Goal: Download file/media

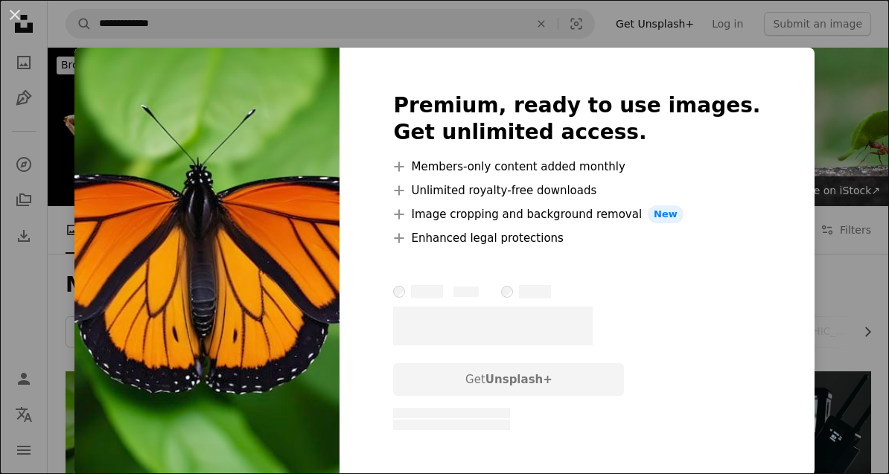
scroll to position [130, 0]
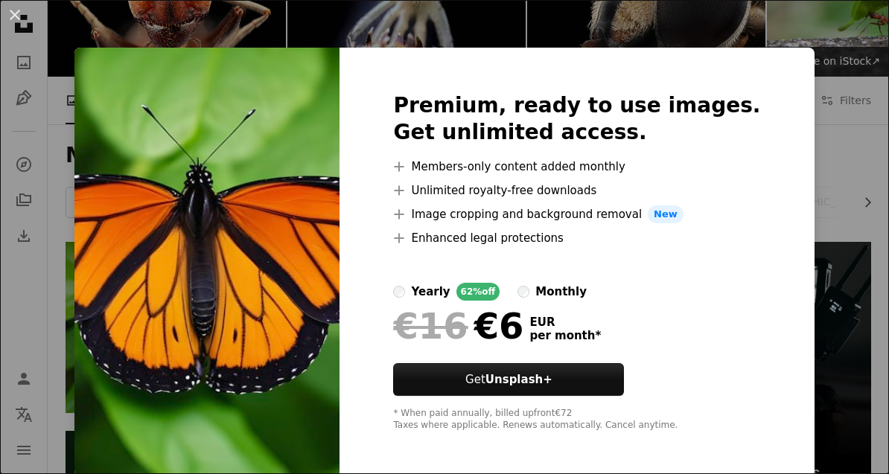
click at [834, 366] on div "An X shape Premium, ready to use images. Get unlimited access. A plus sign Memb…" at bounding box center [444, 237] width 889 height 474
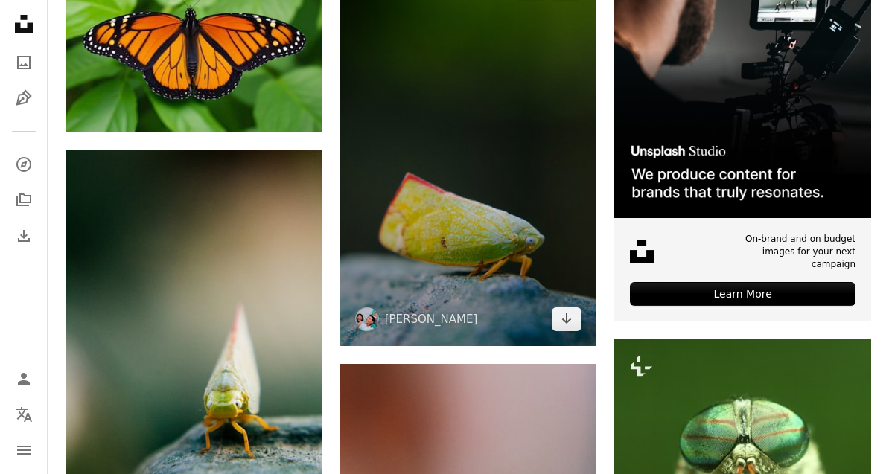
scroll to position [410, 0]
click at [568, 318] on icon "Arrow pointing down" at bounding box center [567, 319] width 12 height 18
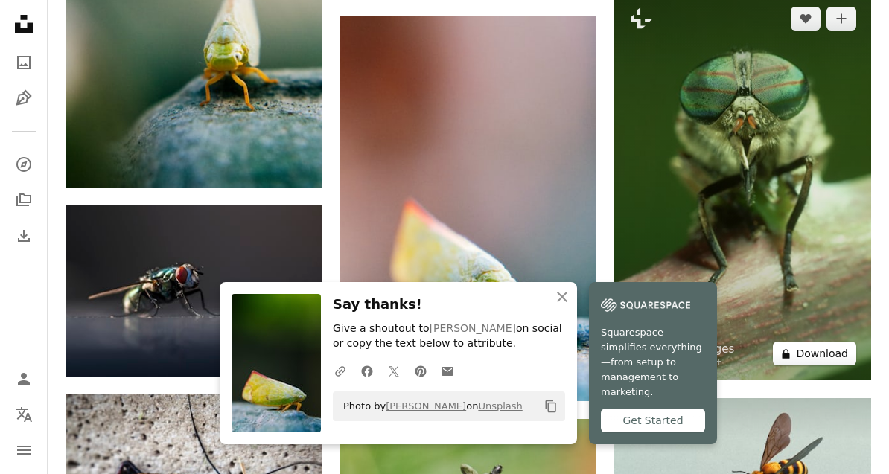
click at [817, 351] on button "A lock Download" at bounding box center [814, 354] width 83 height 24
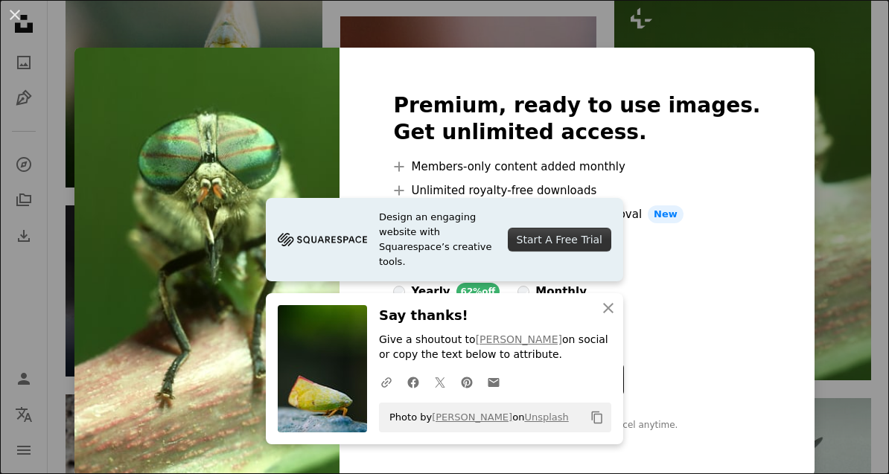
click at [848, 243] on div "An X shape Premium, ready to use images. Get unlimited access. A plus sign Memb…" at bounding box center [444, 237] width 889 height 474
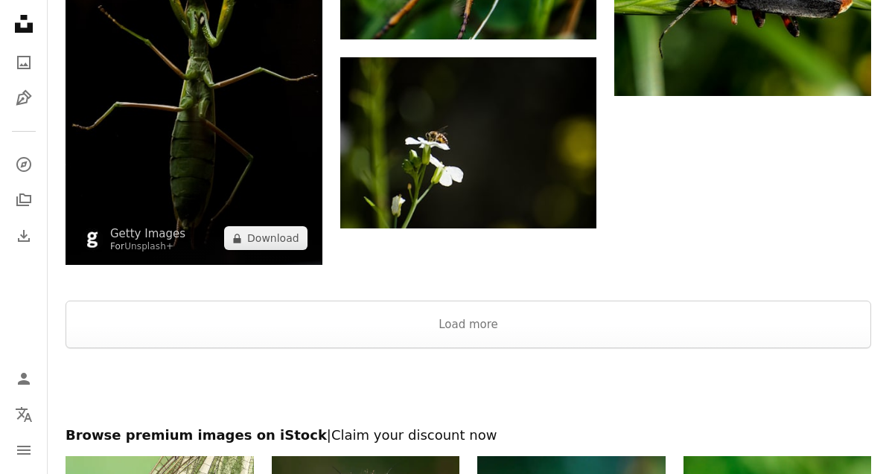
scroll to position [2128, 0]
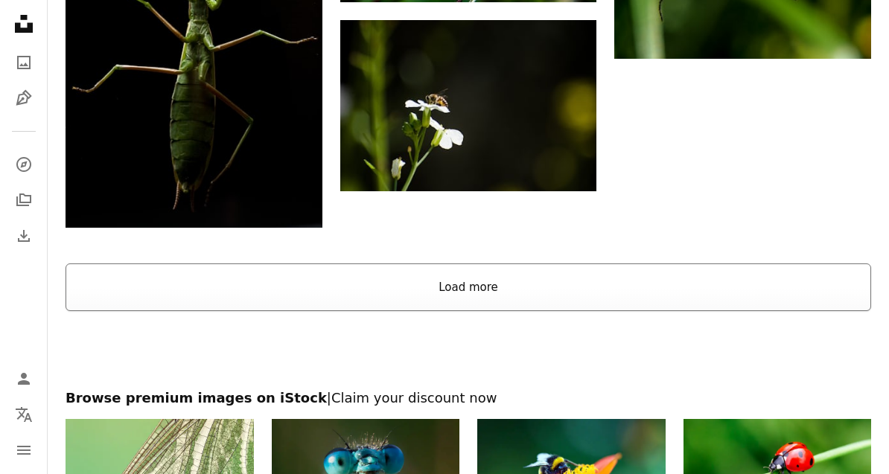
click at [780, 290] on button "Load more" at bounding box center [469, 288] width 806 height 48
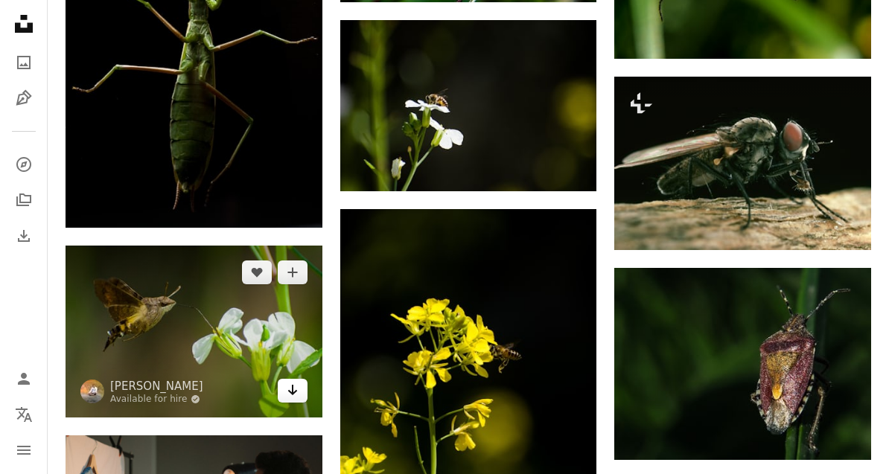
click at [295, 390] on icon "Download" at bounding box center [292, 390] width 10 height 10
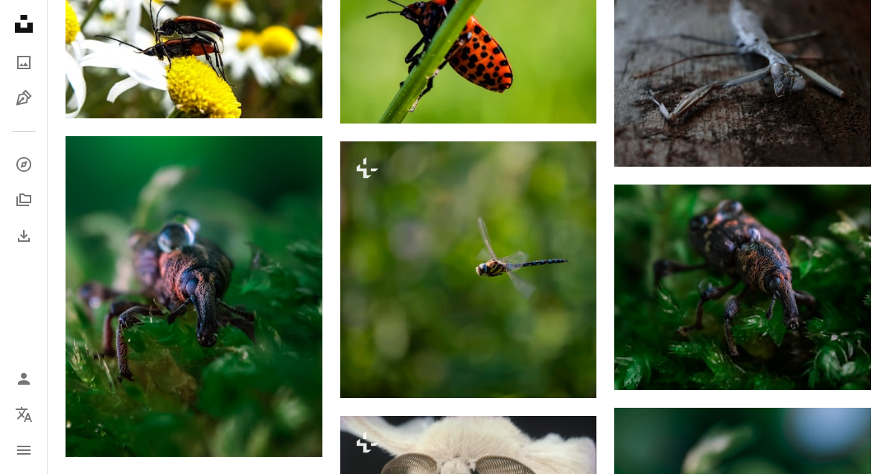
scroll to position [3416, 0]
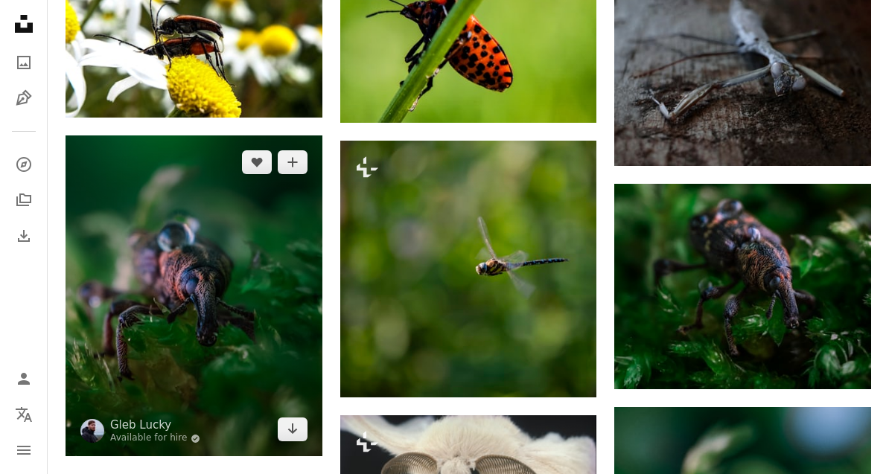
click at [296, 439] on img at bounding box center [194, 296] width 257 height 321
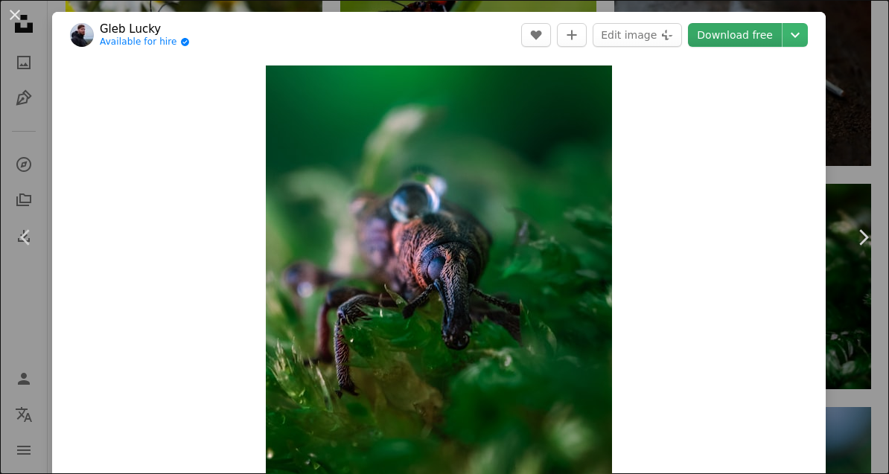
click at [745, 27] on link "Download free" at bounding box center [735, 35] width 94 height 24
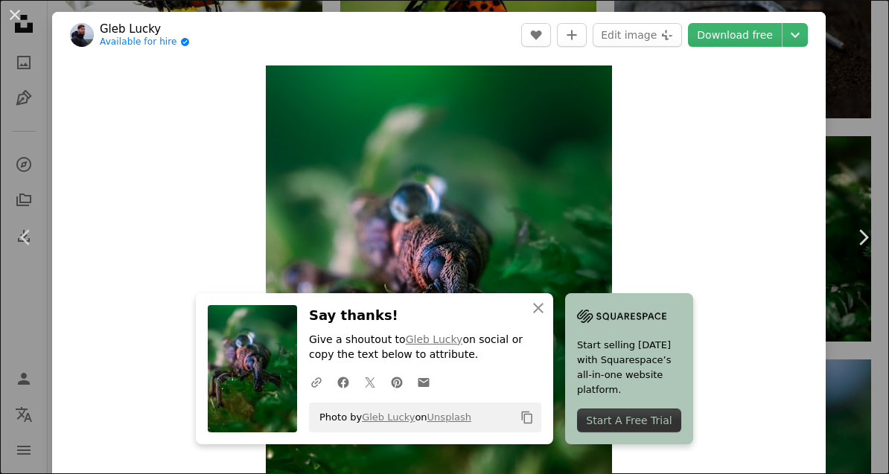
click at [770, 247] on div "Zoom in" at bounding box center [439, 282] width 774 height 448
click at [862, 179] on div "An X shape Chevron left Chevron right Gleb Lucky Available for hire A checkmark…" at bounding box center [444, 237] width 889 height 474
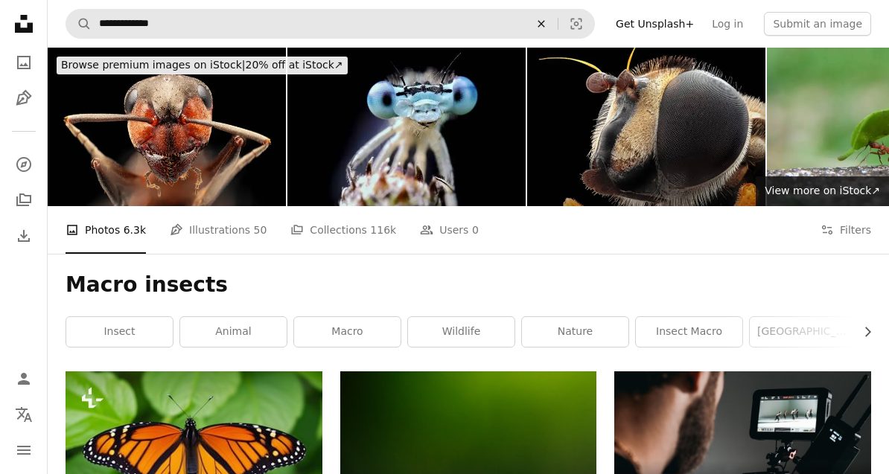
click at [544, 29] on icon "An X shape" at bounding box center [541, 24] width 33 height 12
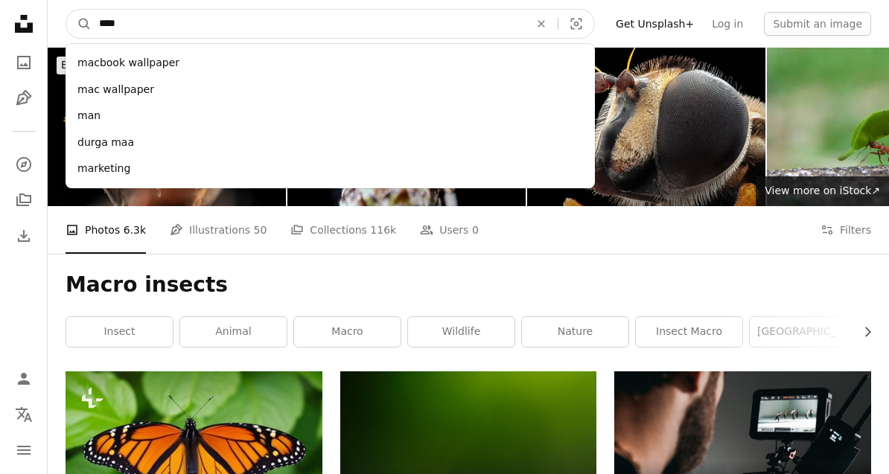
type input "*****"
click at [79, 24] on button "A magnifying glass" at bounding box center [78, 24] width 25 height 28
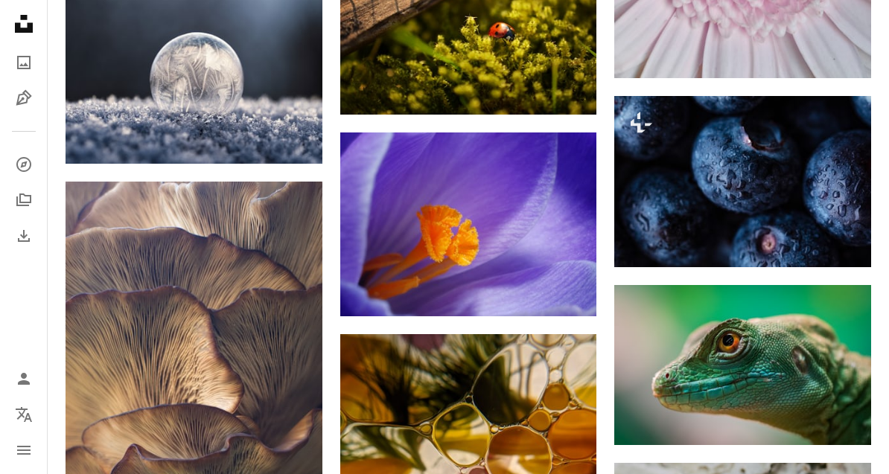
scroll to position [1020, 0]
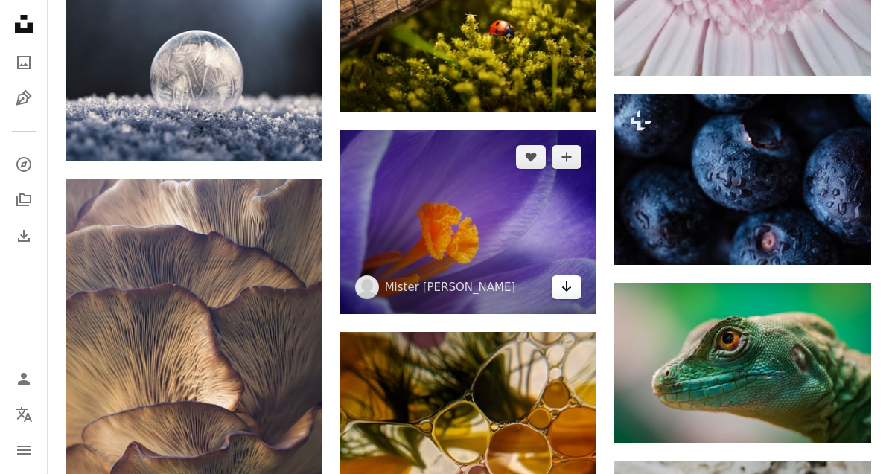
click at [563, 287] on icon "Arrow pointing down" at bounding box center [567, 287] width 12 height 18
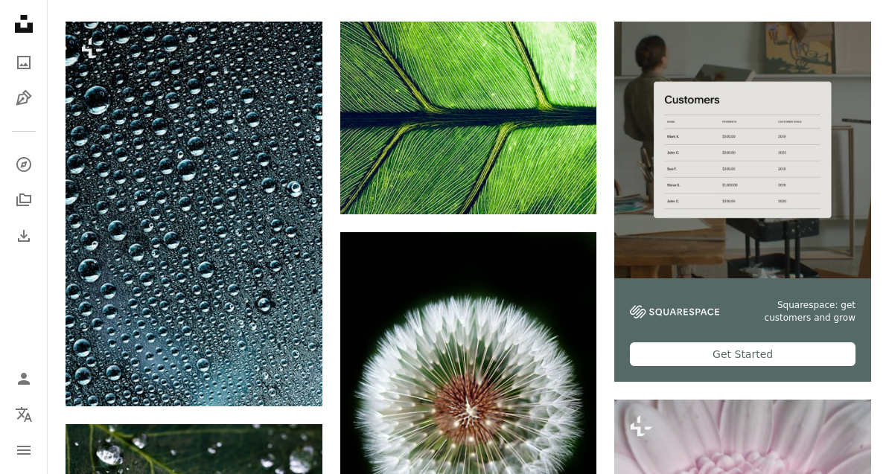
scroll to position [0, 0]
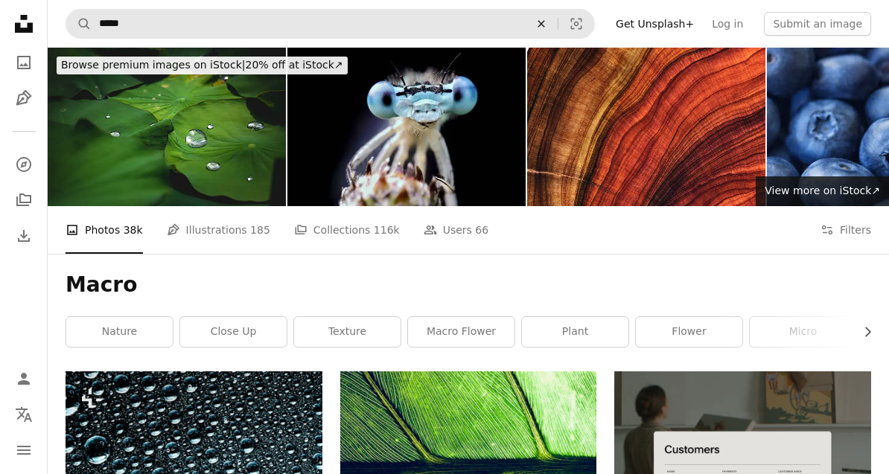
click at [556, 25] on icon "An X shape" at bounding box center [541, 24] width 33 height 12
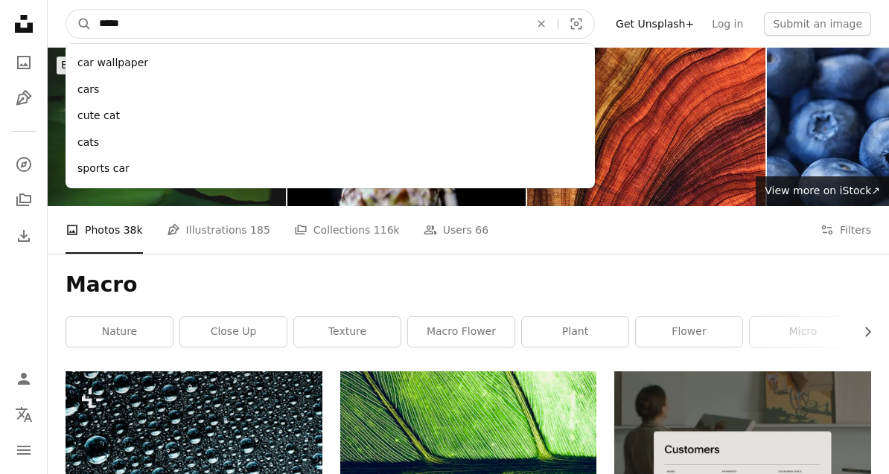
type input "******"
click at [79, 24] on button "A magnifying glass" at bounding box center [78, 24] width 25 height 28
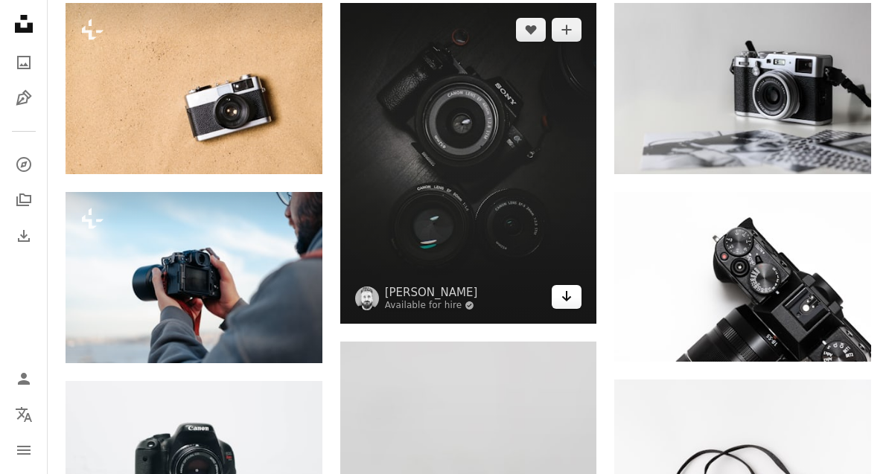
scroll to position [201, 0]
click at [567, 299] on icon "Download" at bounding box center [567, 296] width 10 height 10
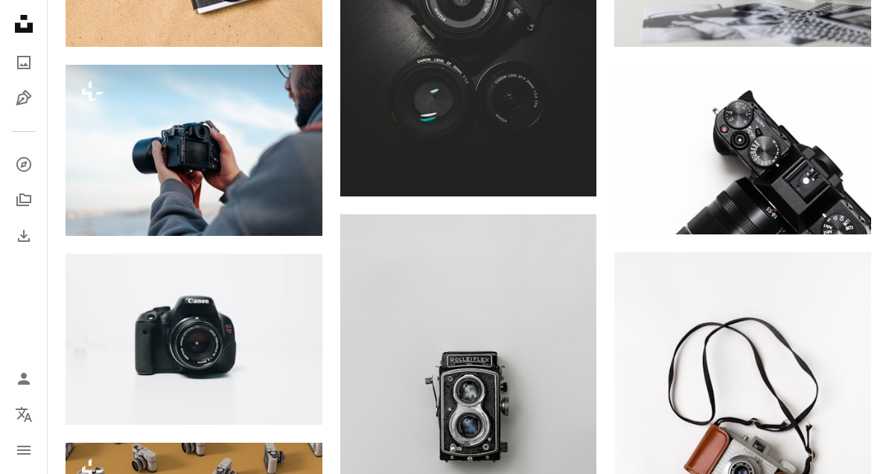
scroll to position [0, 0]
